Goal: Task Accomplishment & Management: Use online tool/utility

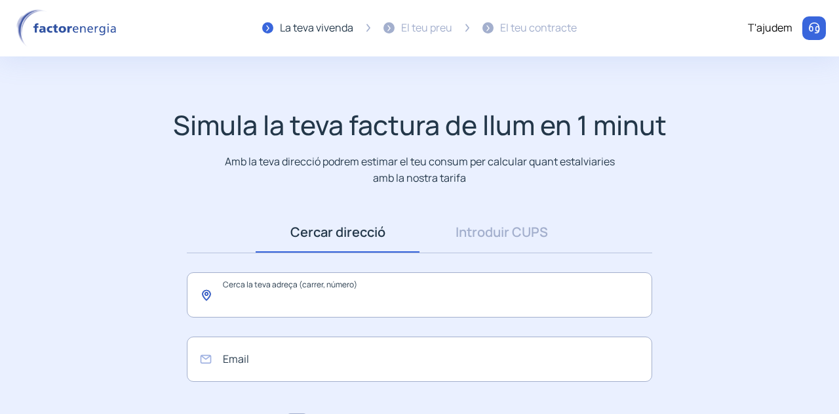
click at [273, 297] on input "text" at bounding box center [420, 294] width 466 height 45
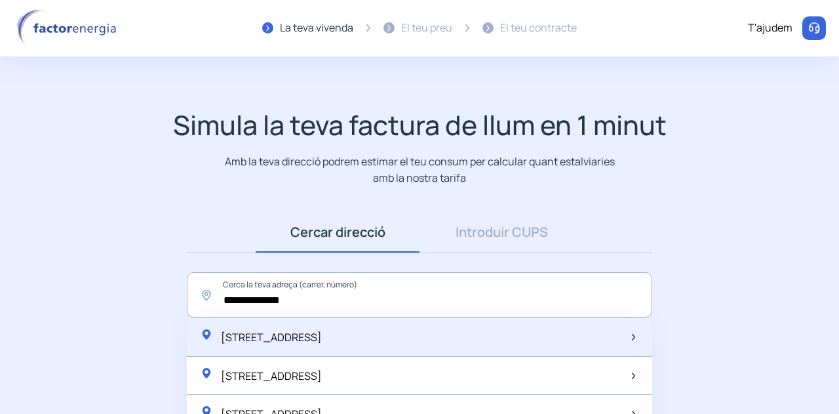
click at [482, 340] on div "[STREET_ADDRESS]" at bounding box center [420, 337] width 466 height 39
type input "**********"
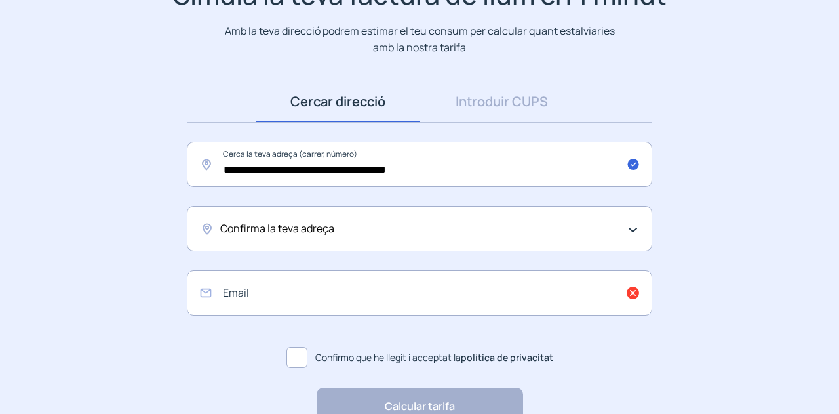
scroll to position [131, 0]
click at [428, 242] on div "Confirma la teva adreça" at bounding box center [420, 227] width 466 height 45
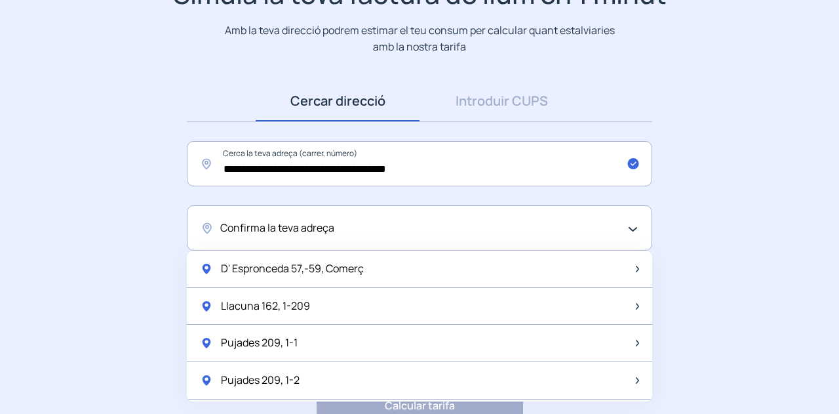
click at [437, 233] on div "Confirma la teva adreça" at bounding box center [416, 228] width 392 height 17
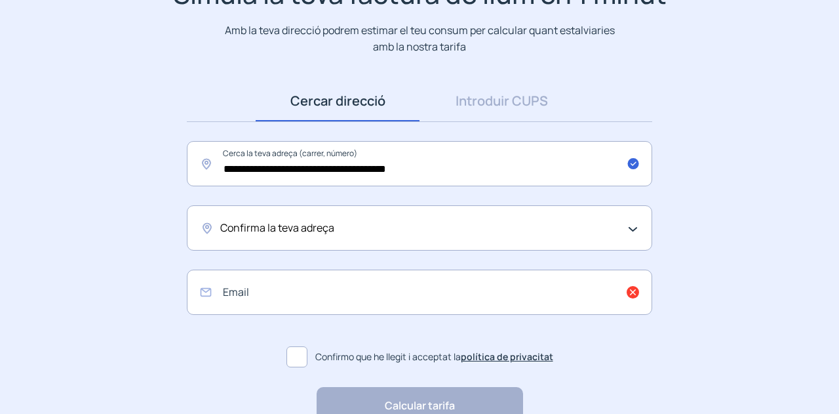
click at [458, 239] on div "Confirma la teva adreça" at bounding box center [420, 227] width 466 height 45
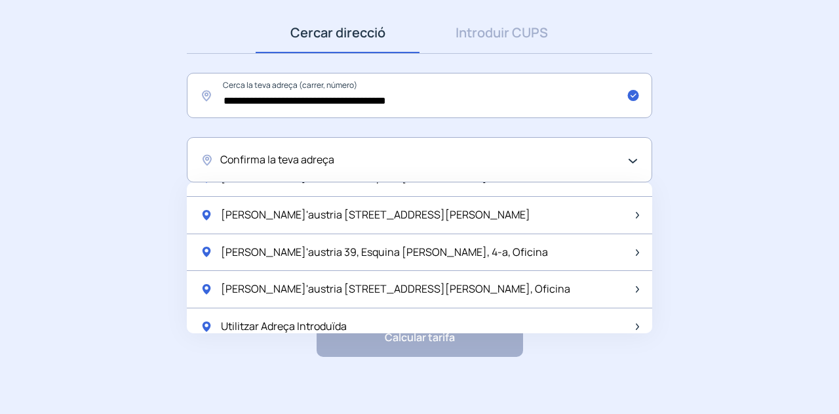
scroll to position [207, 0]
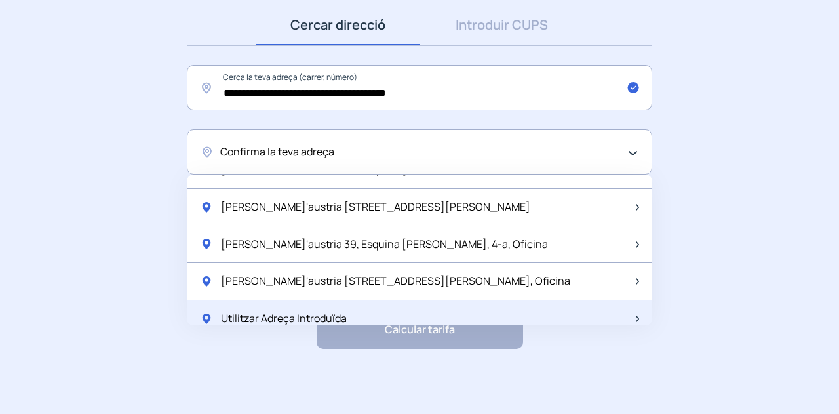
click at [569, 302] on div "Utilitzar Adreça Introduïda" at bounding box center [420, 318] width 466 height 37
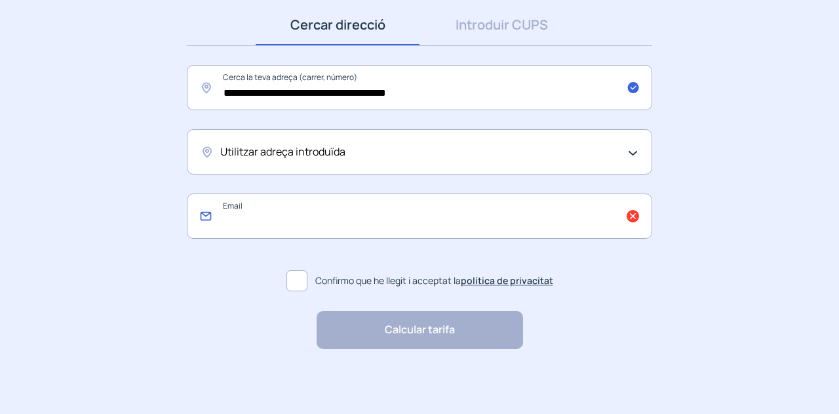
click at [492, 229] on input "email" at bounding box center [420, 215] width 466 height 45
type input "**********"
click at [300, 281] on span at bounding box center [297, 280] width 21 height 21
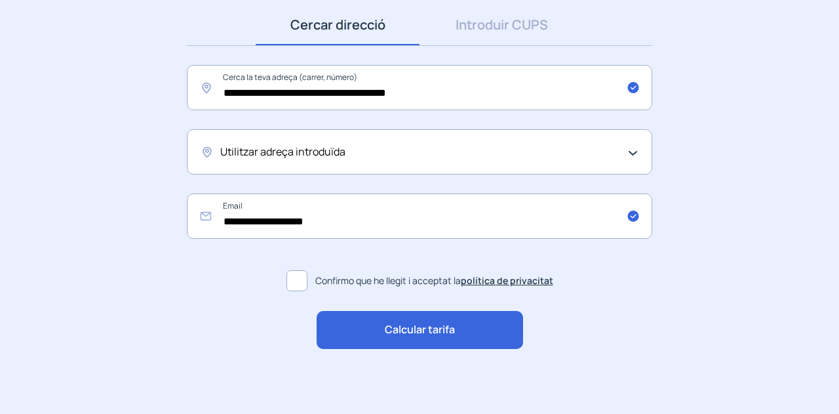
click at [377, 334] on div "Calcular tarifa" at bounding box center [420, 330] width 207 height 38
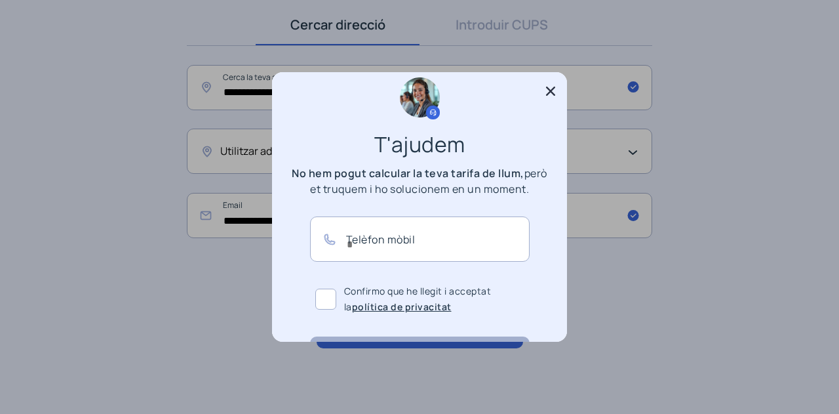
scroll to position [10, 0]
click at [433, 246] on input "text" at bounding box center [420, 239] width 220 height 45
type input "*********"
click at [321, 302] on span at bounding box center [325, 299] width 21 height 21
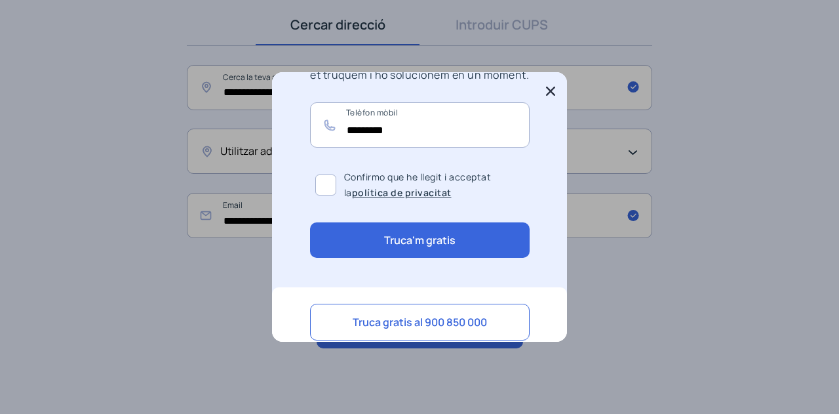
scroll to position [129, 0]
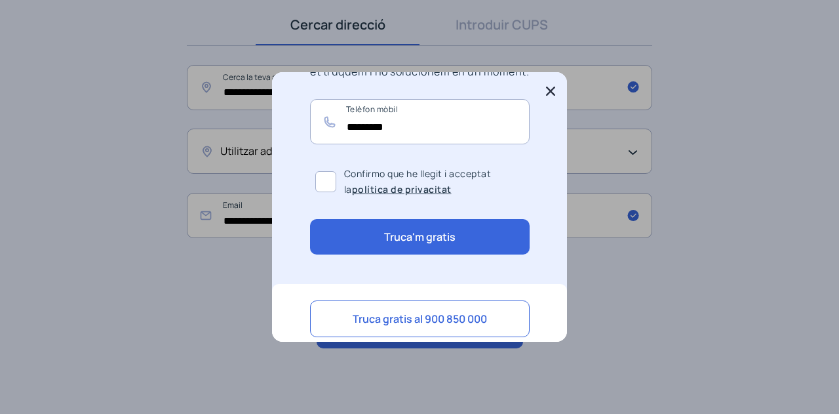
click at [461, 245] on button "Truca'm gratis" at bounding box center [420, 236] width 220 height 35
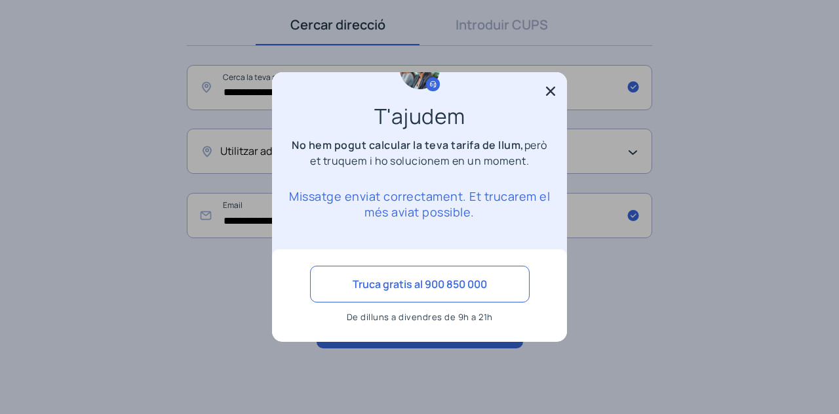
scroll to position [38, 0]
click at [664, 153] on div at bounding box center [419, 207] width 839 height 414
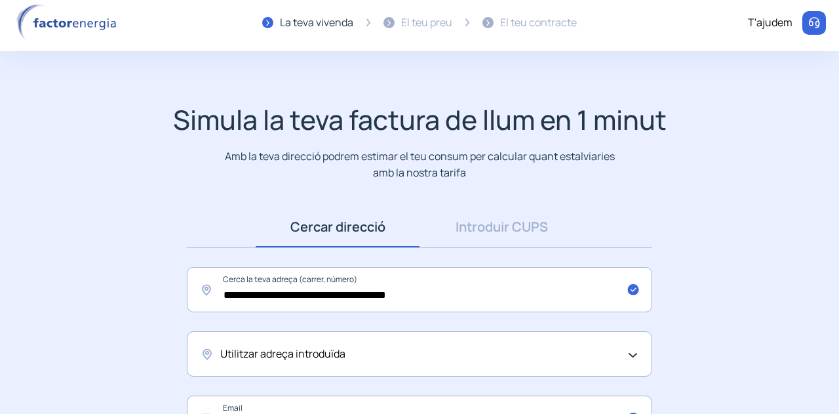
scroll to position [0, 0]
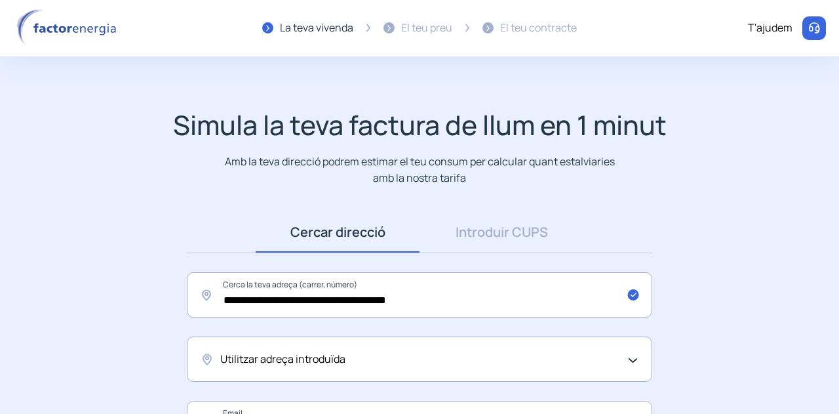
drag, startPoint x: 139, startPoint y: 38, endPoint x: 26, endPoint y: 37, distance: 113.4
click at [26, 37] on header "La teva vivenda El teu preu El teu contracte T'ajudem" at bounding box center [419, 28] width 839 height 56
click at [125, 113] on div "Simula la teva factura de llum en 1 minut Amb la teva direcció podrem estimar e…" at bounding box center [419, 147] width 813 height 77
click at [68, 24] on img at bounding box center [68, 28] width 111 height 38
click at [80, 19] on img at bounding box center [68, 28] width 111 height 38
